Goal: Task Accomplishment & Management: Complete application form

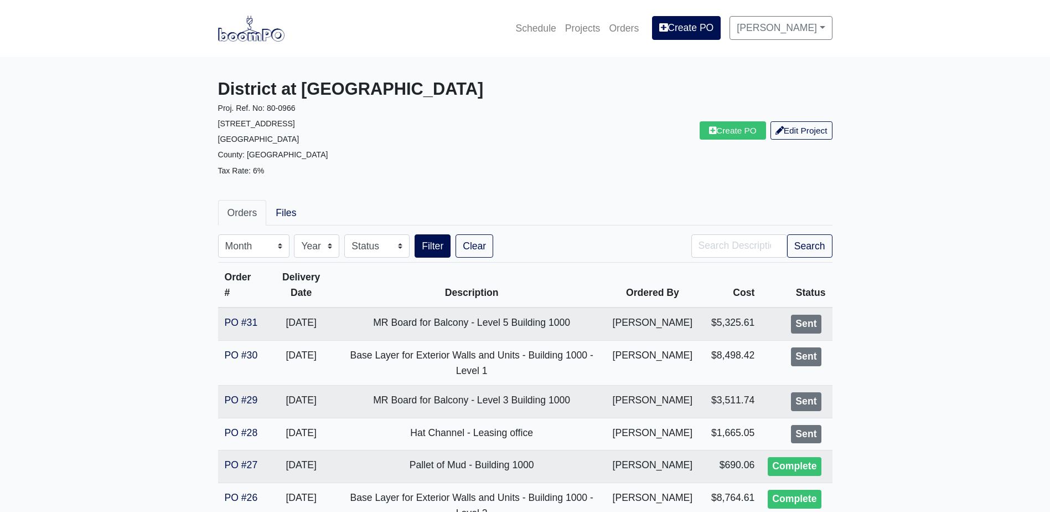
click at [223, 33] on img at bounding box center [251, 28] width 66 height 25
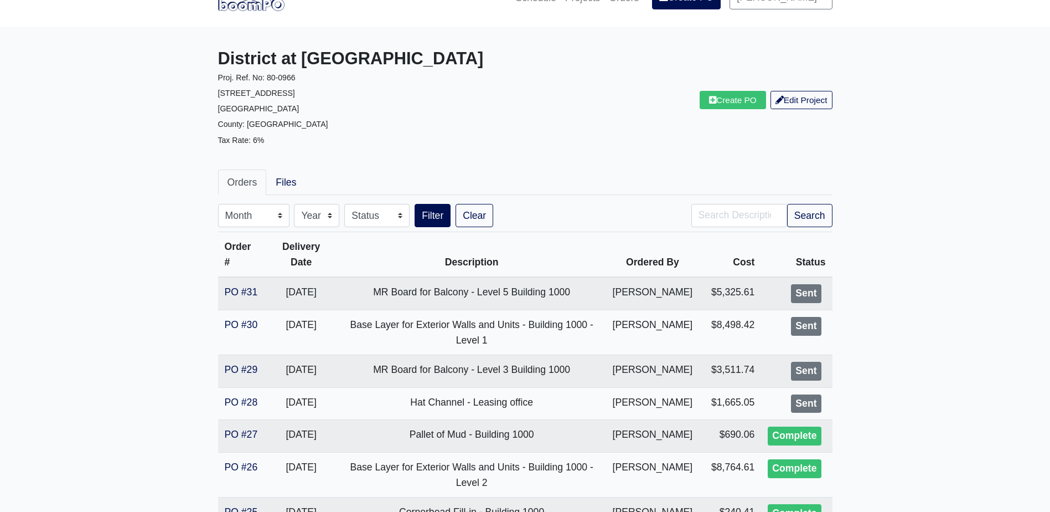
scroll to position [55, 0]
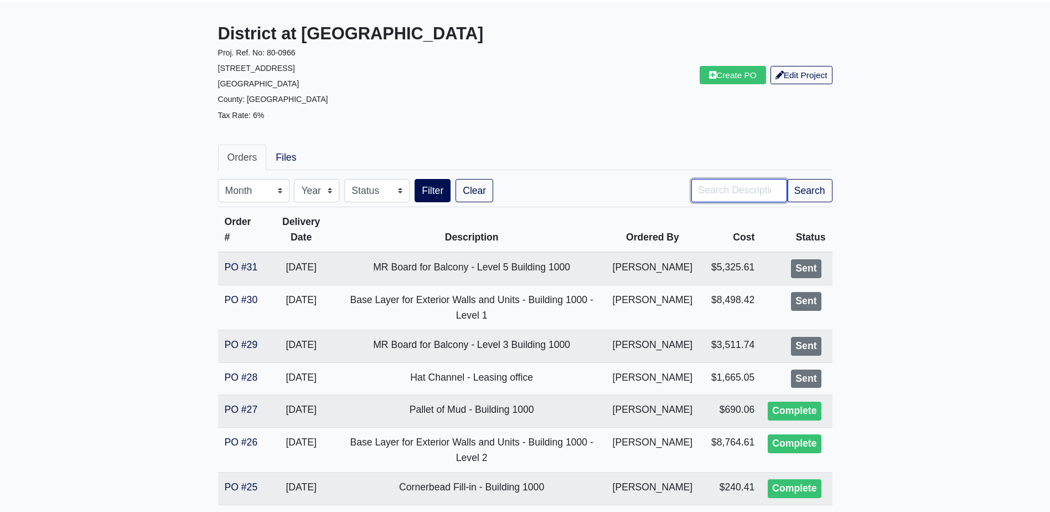
click at [735, 188] on input "Search" at bounding box center [739, 190] width 96 height 23
type input "level 1"
click at [415, 179] on button "Filter" at bounding box center [433, 190] width 36 height 23
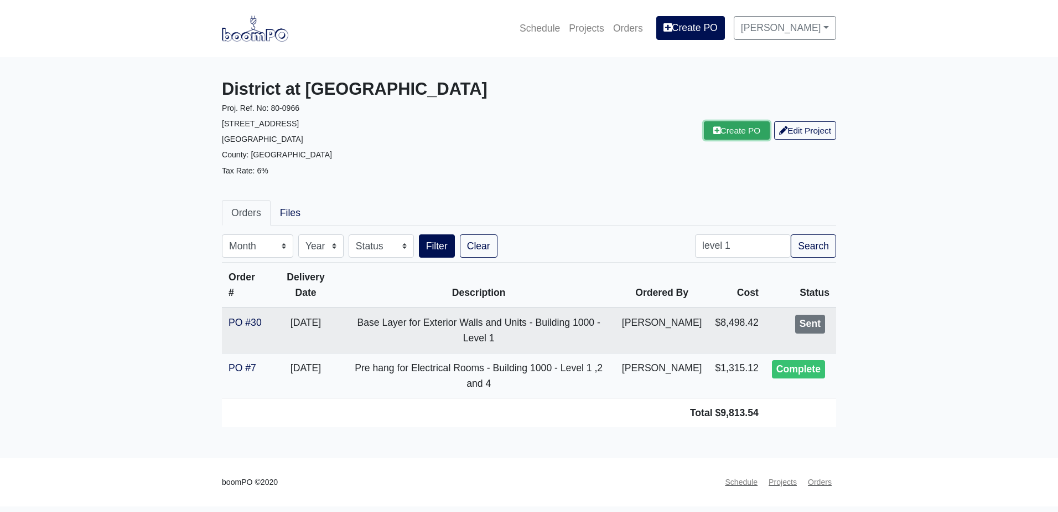
click at [719, 129] on link "Create PO" at bounding box center [737, 130] width 66 height 18
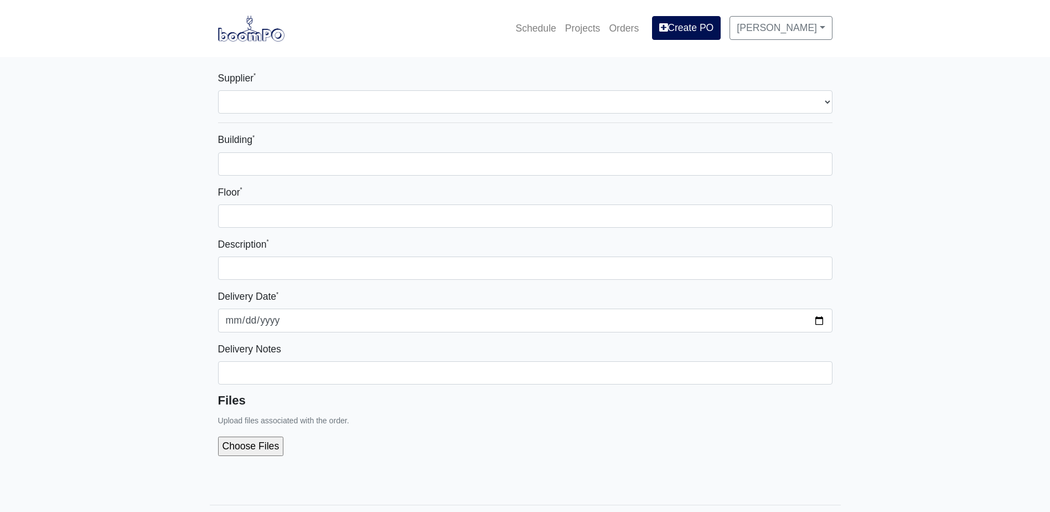
select select
click at [309, 90] on div "Supplier * Select one... Grabber Construction Products - Atlanta, GA Interior/E…" at bounding box center [525, 91] width 614 height 43
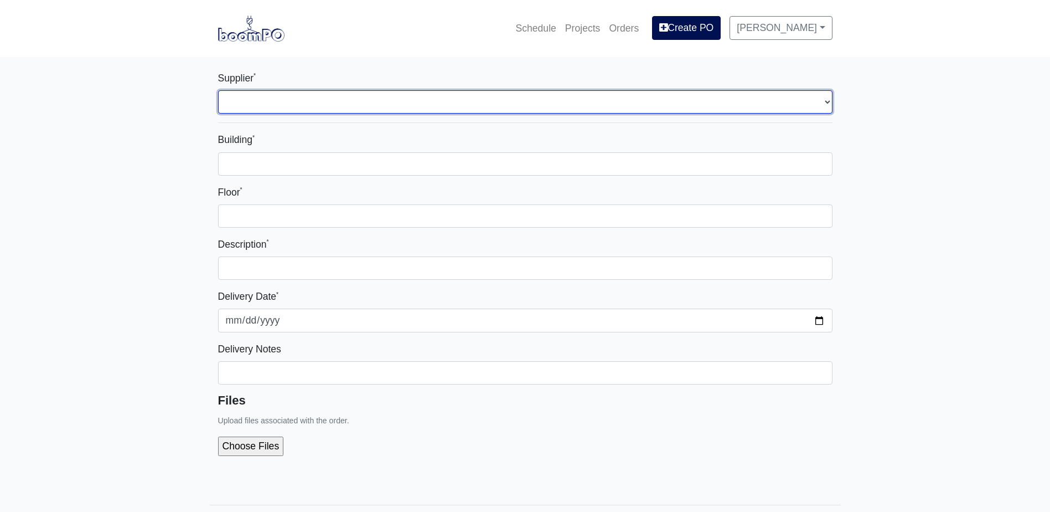
click at [314, 91] on select "Select one... Grabber Construction Products - Atlanta, GA Interior/Exterior Bui…" at bounding box center [525, 101] width 614 height 23
select select "861"
click at [218, 90] on select "Select one... Grabber Construction Products - Atlanta, GA Interior/Exterior Bui…" at bounding box center [525, 101] width 614 height 23
select select
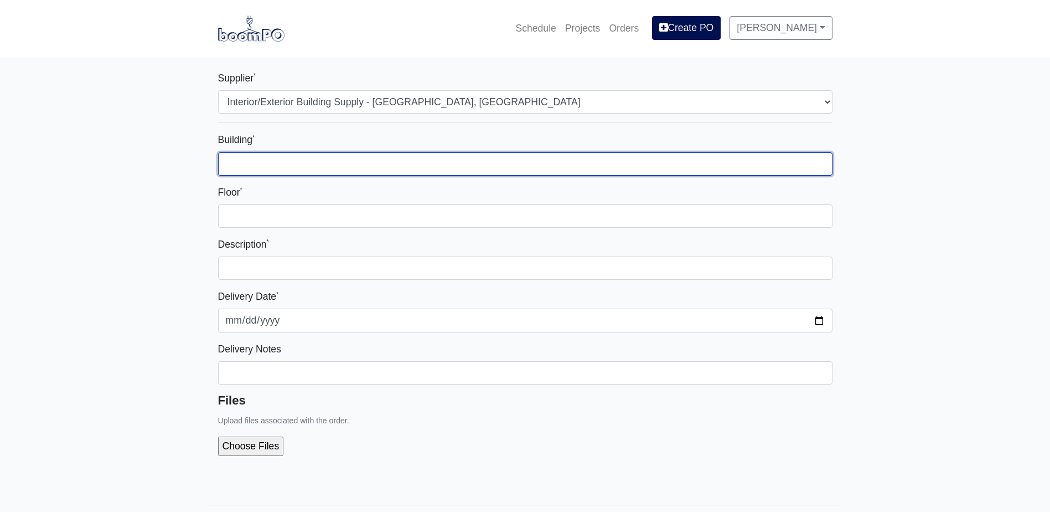
click at [273, 159] on input "Building *" at bounding box center [525, 163] width 614 height 23
type input "1000"
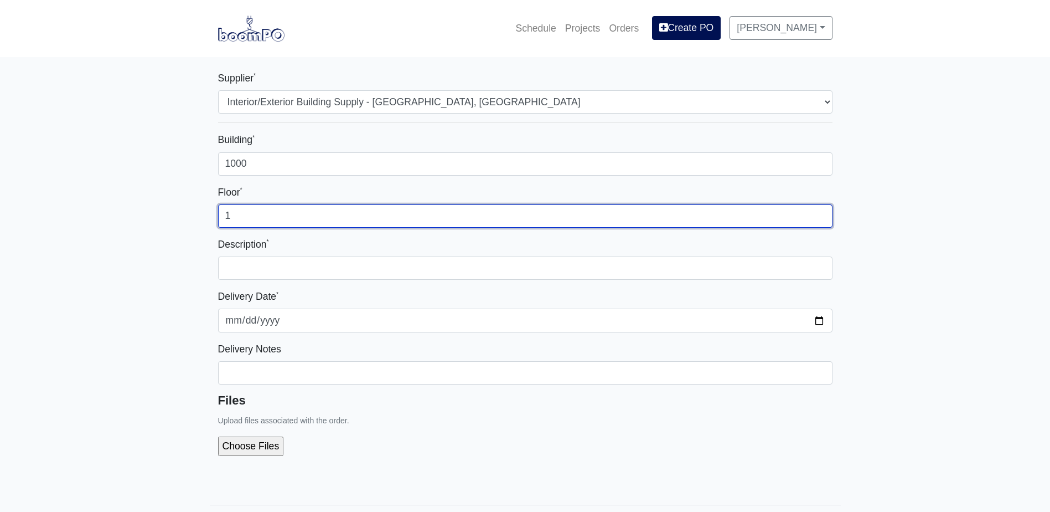
type input "1"
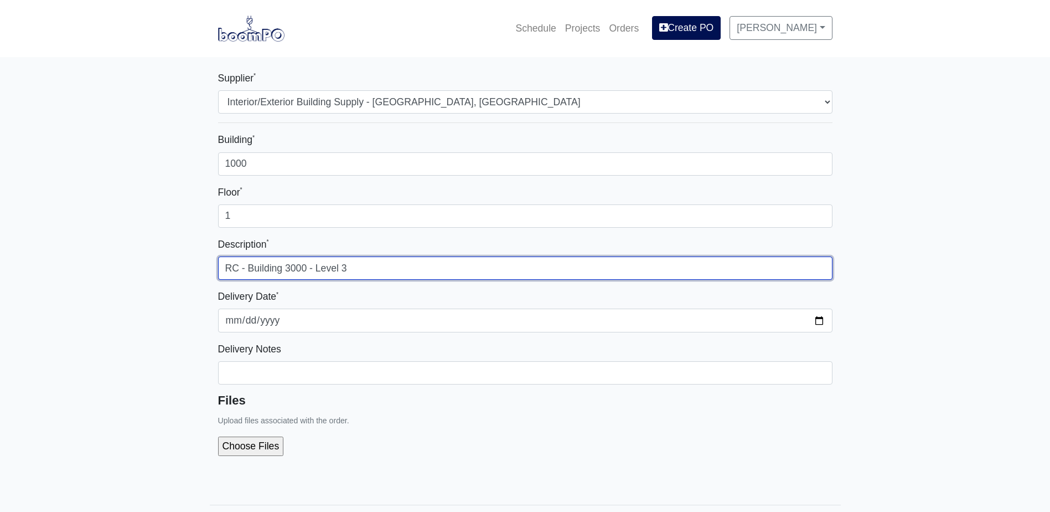
click at [293, 270] on input "RC - Building 3000 - Level 3" at bounding box center [525, 267] width 614 height 23
click at [349, 268] on input "RC - Building 1000 - Level 3" at bounding box center [525, 267] width 614 height 23
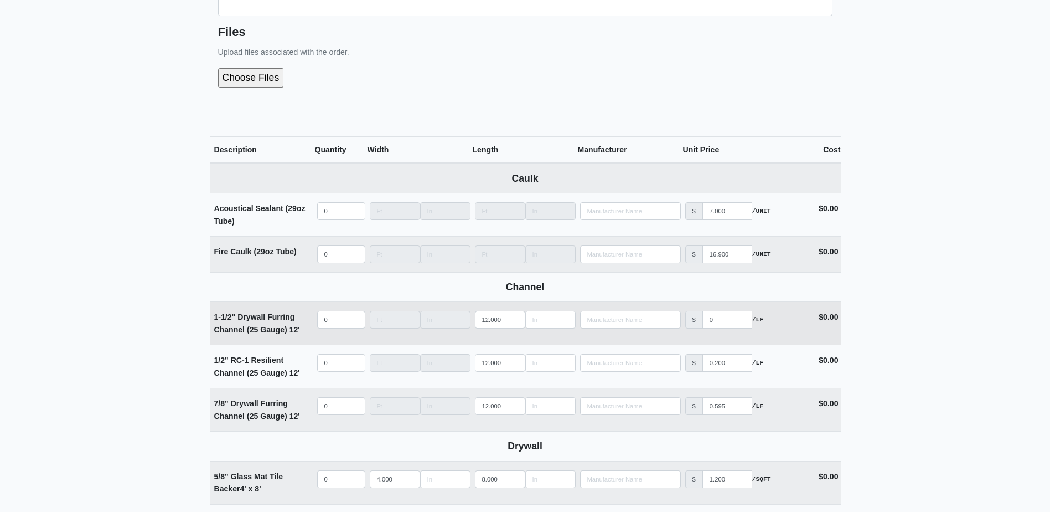
scroll to position [388, 0]
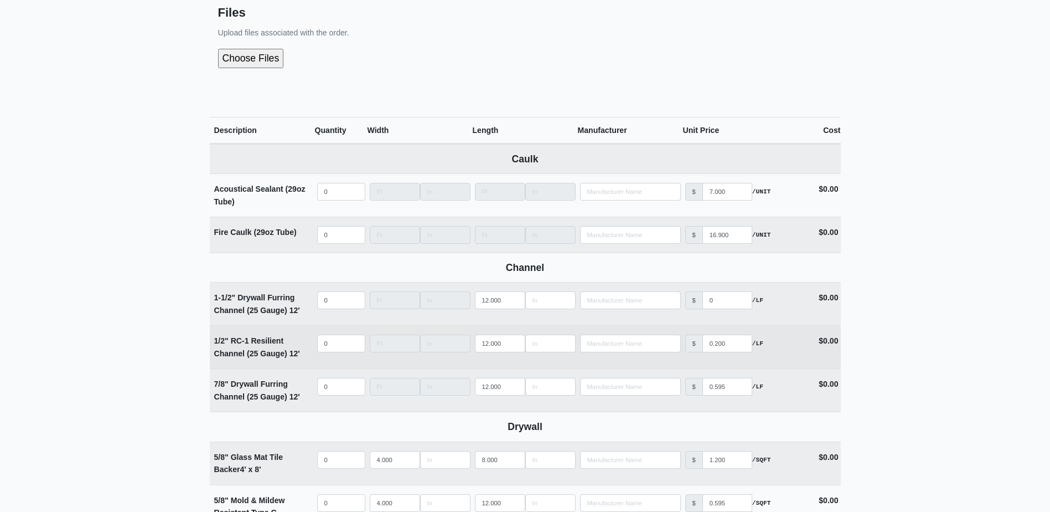
type input "RC - Building 1000 - Level 1"
select select
click at [329, 347] on input "quantity" at bounding box center [341, 343] width 48 height 18
type input "2"
select select
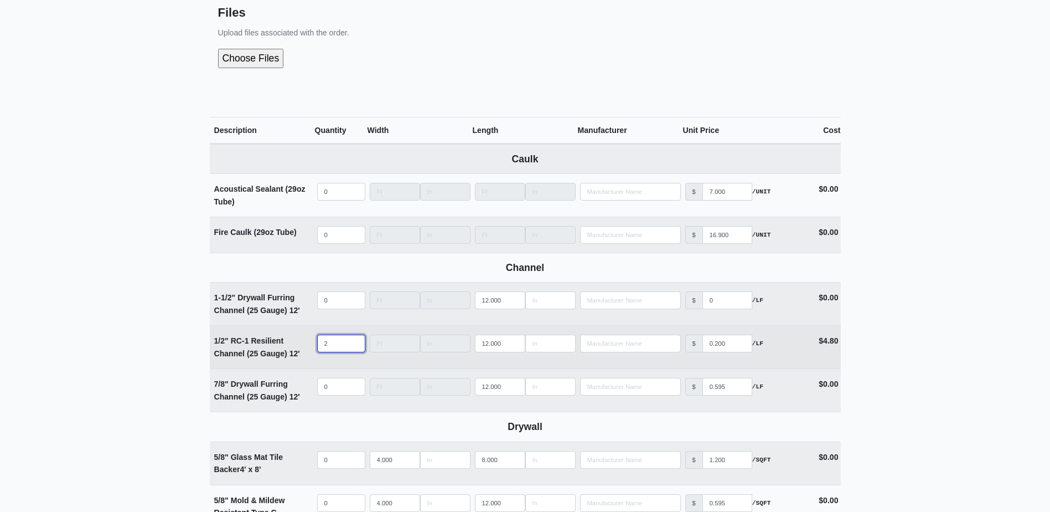
type input "20"
select select
type input "200"
select select
type input "2000"
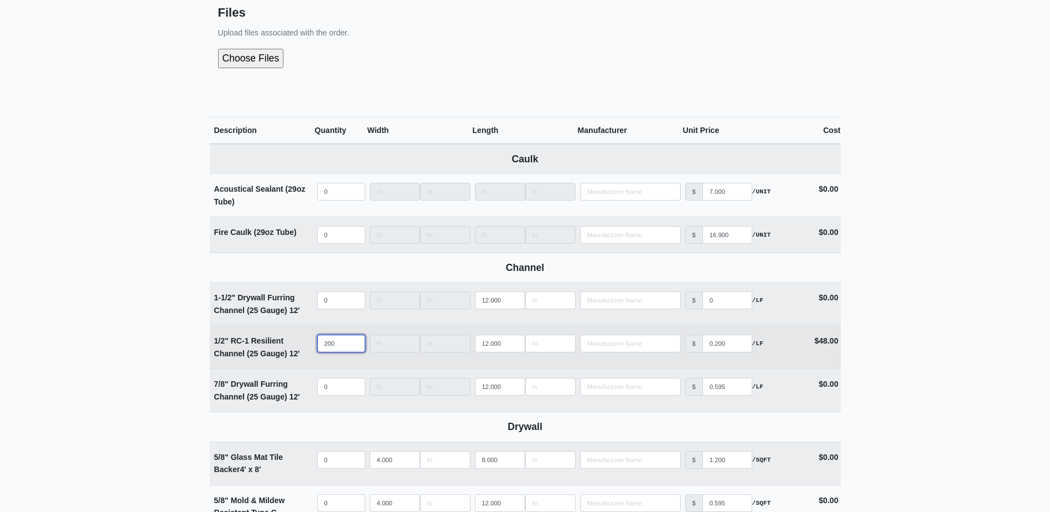
select select
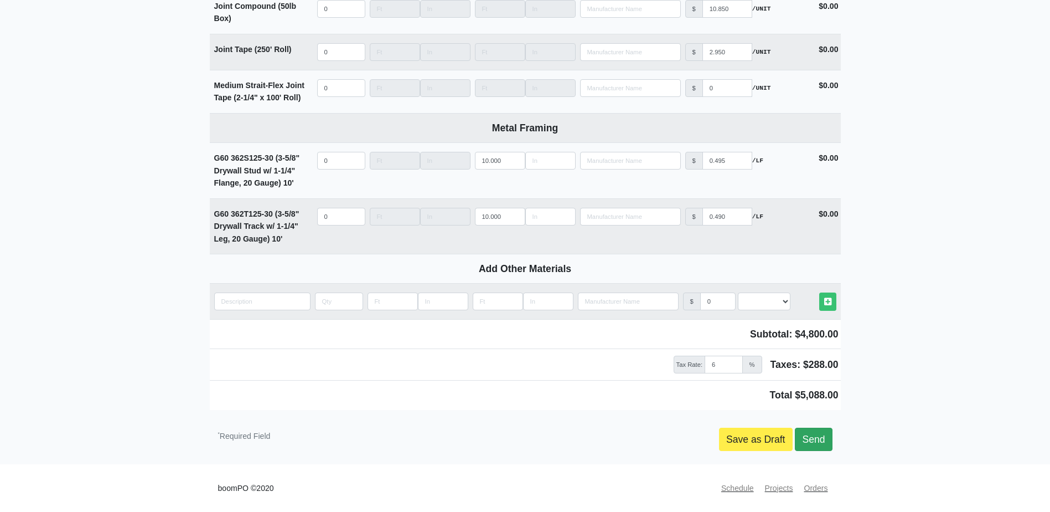
type input "2000"
click at [815, 445] on link "Send" at bounding box center [813, 438] width 37 height 23
